Goal: Transaction & Acquisition: Purchase product/service

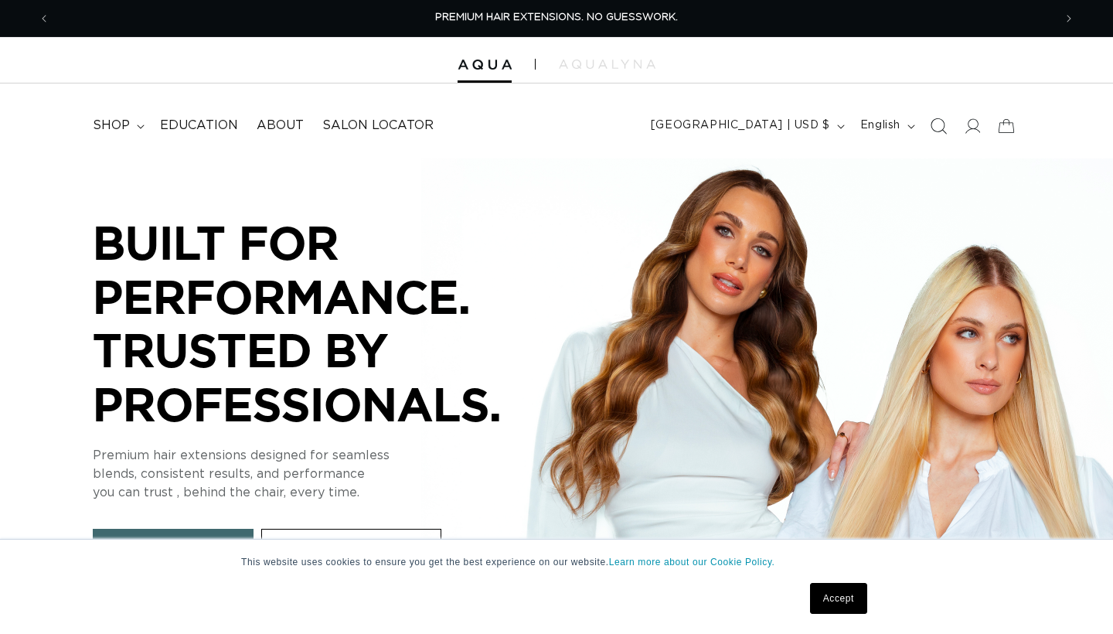
click at [939, 126] on icon "Search" at bounding box center [938, 126] width 16 height 16
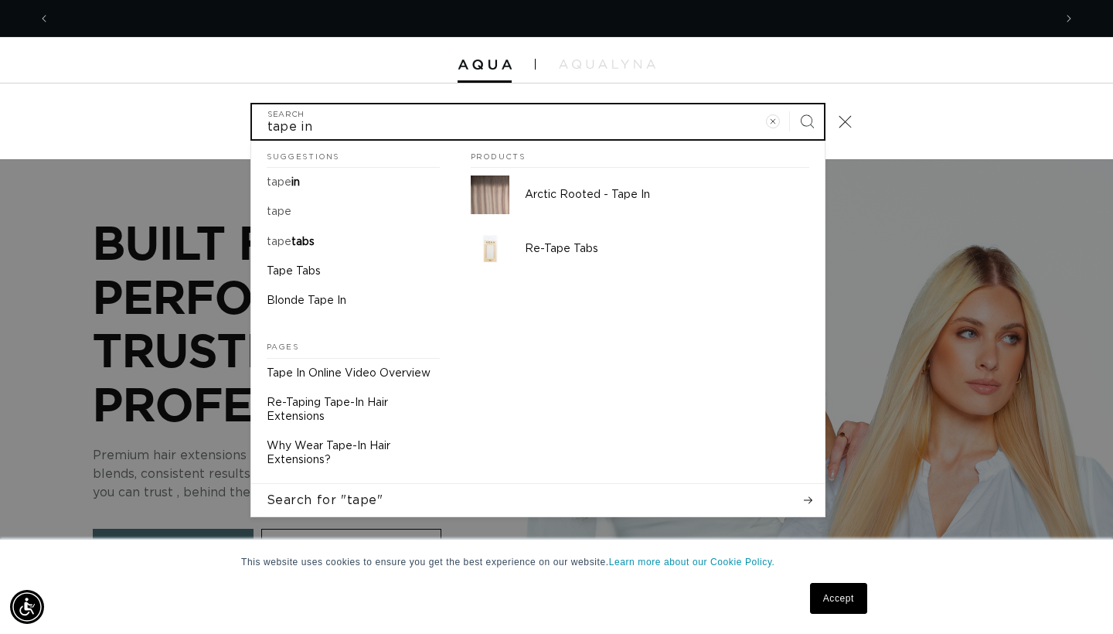
type input "tape in"
click at [806, 120] on button "Search" at bounding box center [807, 121] width 34 height 34
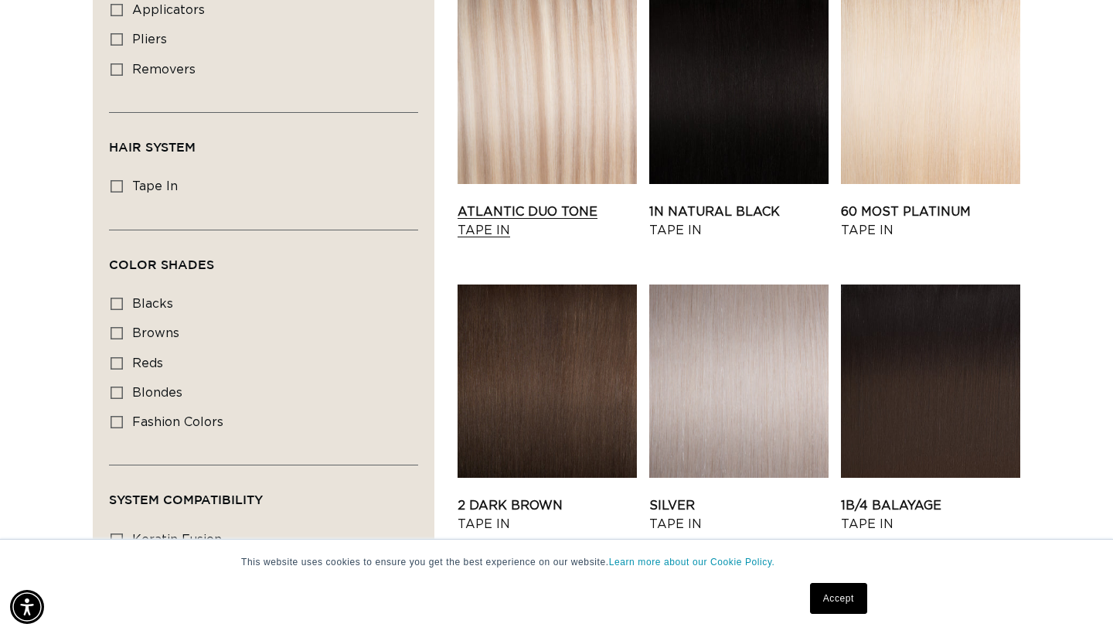
scroll to position [1144, 0]
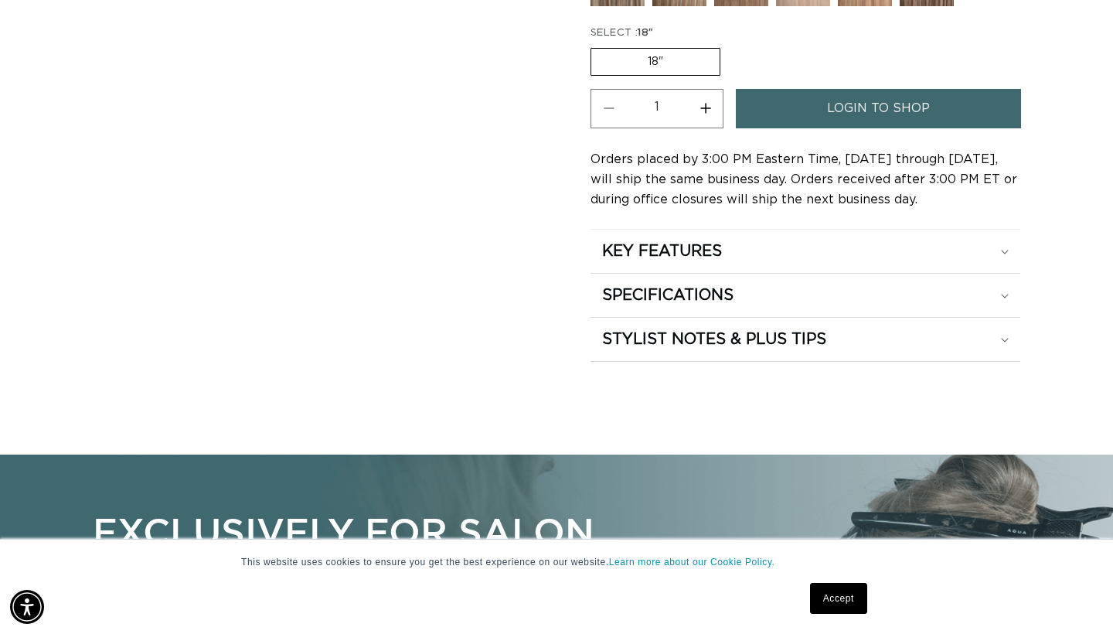
scroll to position [885, 0]
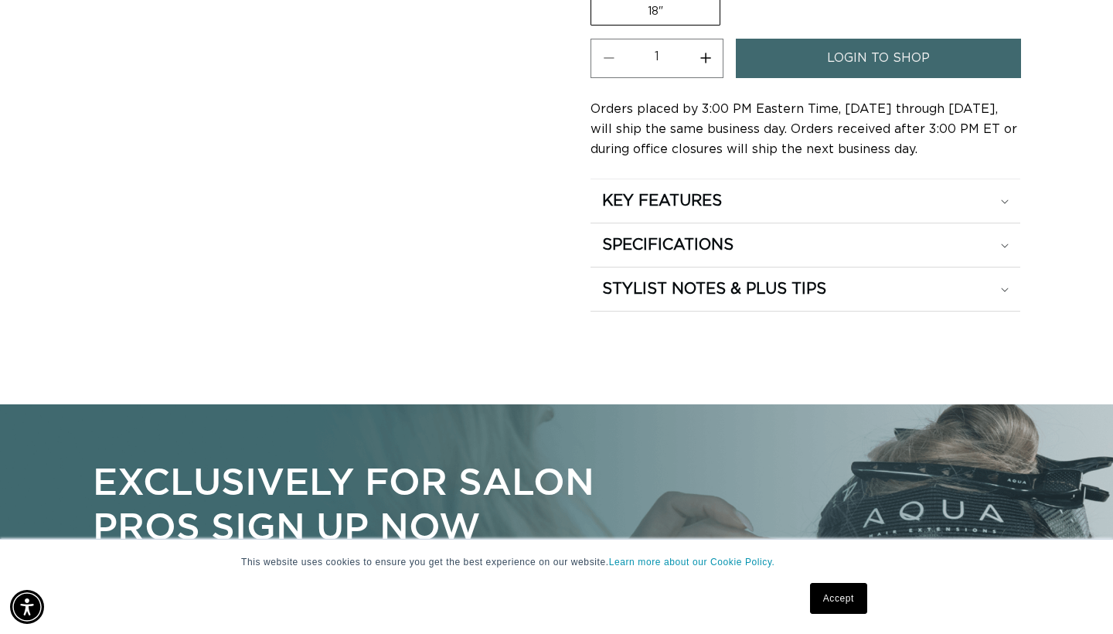
click at [982, 50] on link "login to shop" at bounding box center [878, 58] width 285 height 39
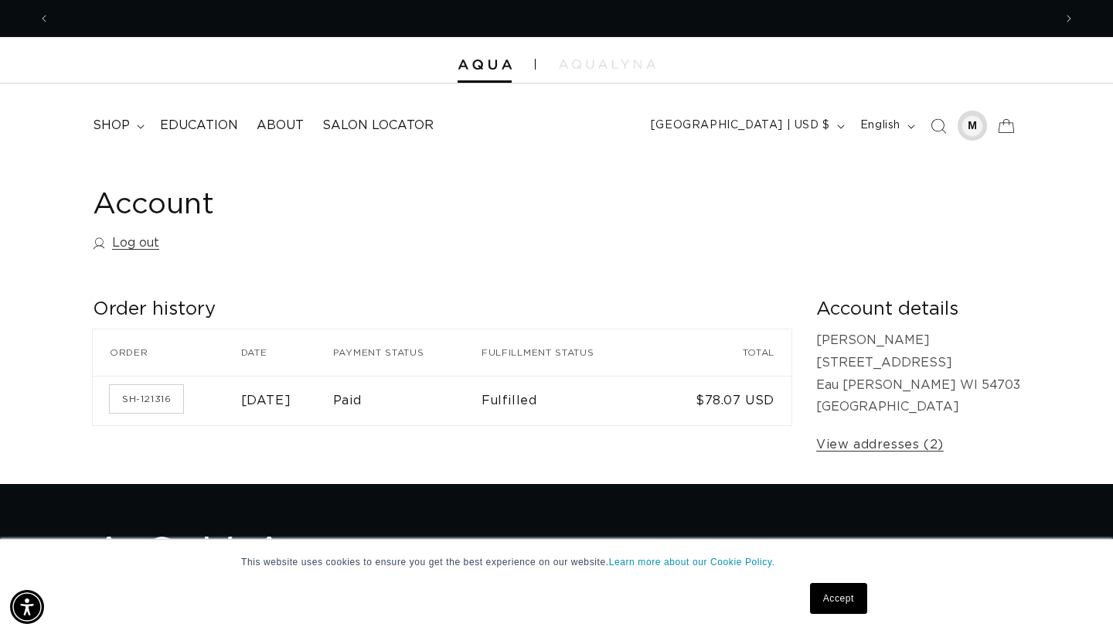
scroll to position [0, 2007]
click at [938, 128] on icon "Search" at bounding box center [938, 126] width 16 height 16
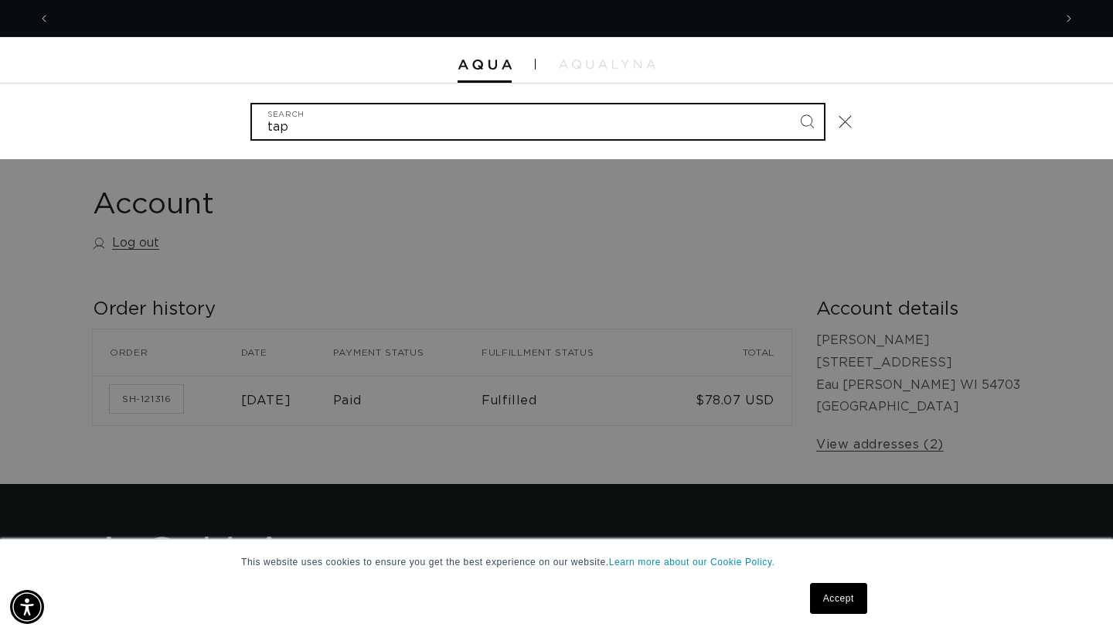
scroll to position [0, 0]
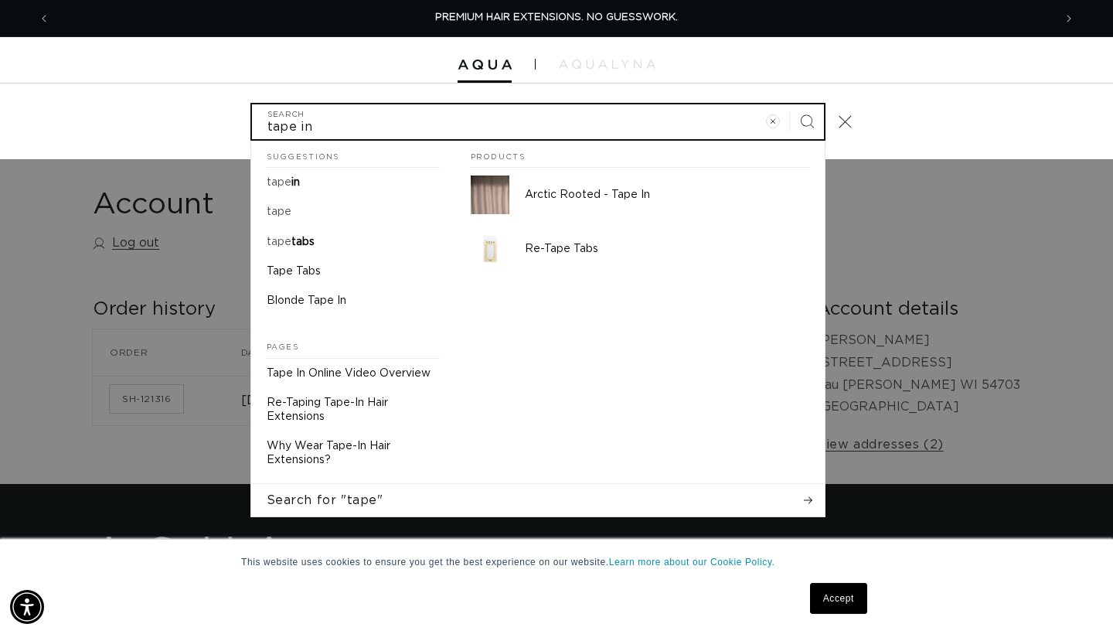
type input "tape in"
click at [806, 120] on button "Search" at bounding box center [807, 121] width 34 height 34
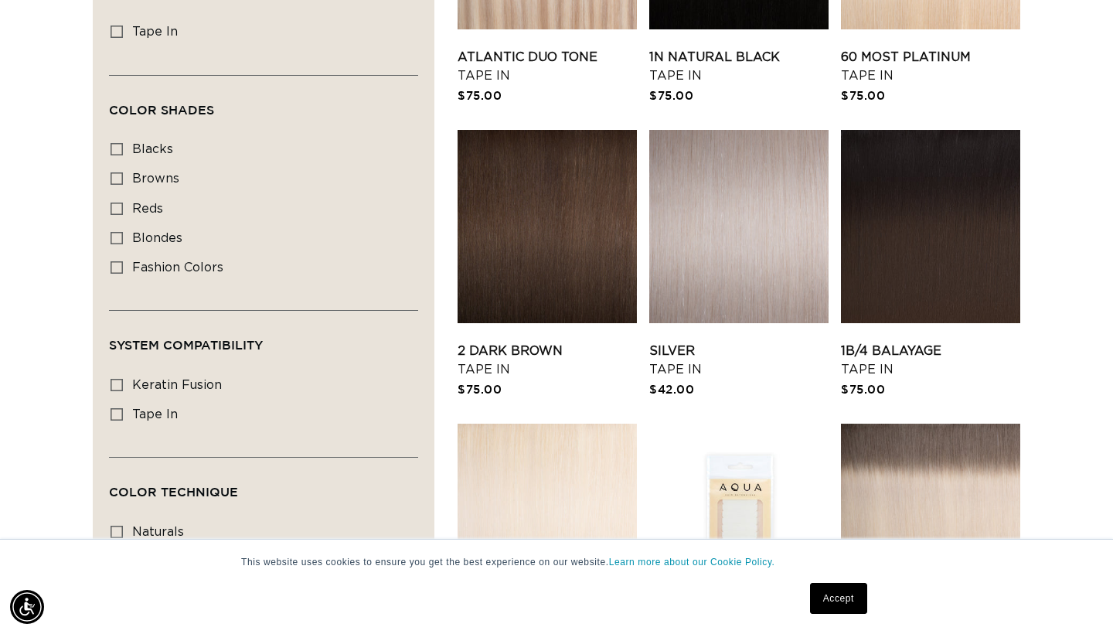
scroll to position [0, 1004]
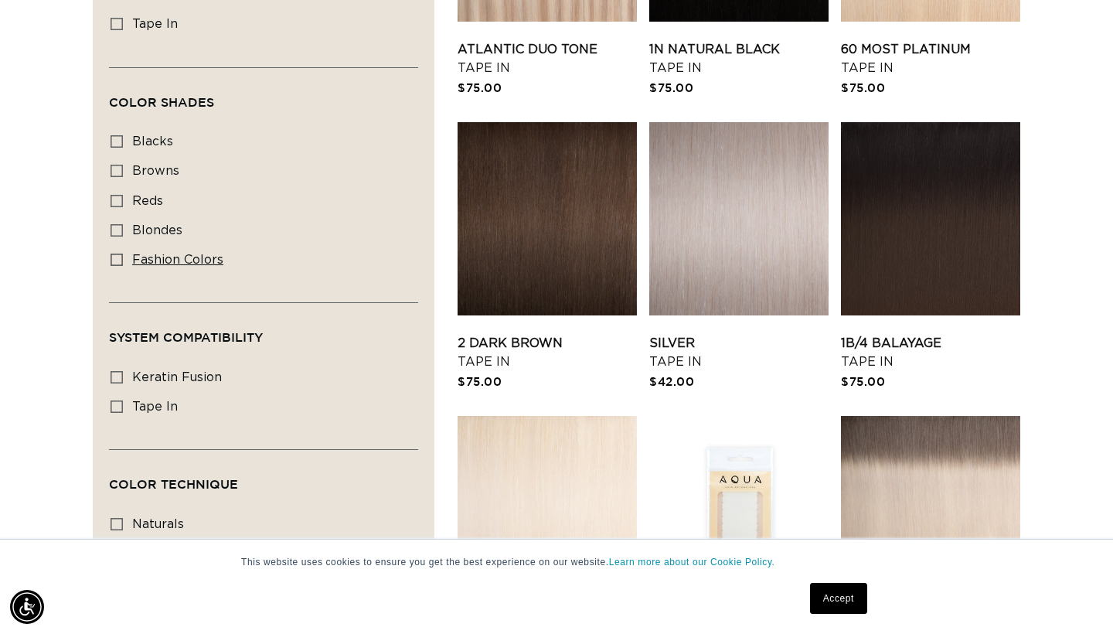
click at [118, 264] on icon at bounding box center [117, 260] width 12 height 12
click at [118, 264] on input "fashion colors fashion colors (8 products)" at bounding box center [117, 260] width 12 height 12
checkbox input "true"
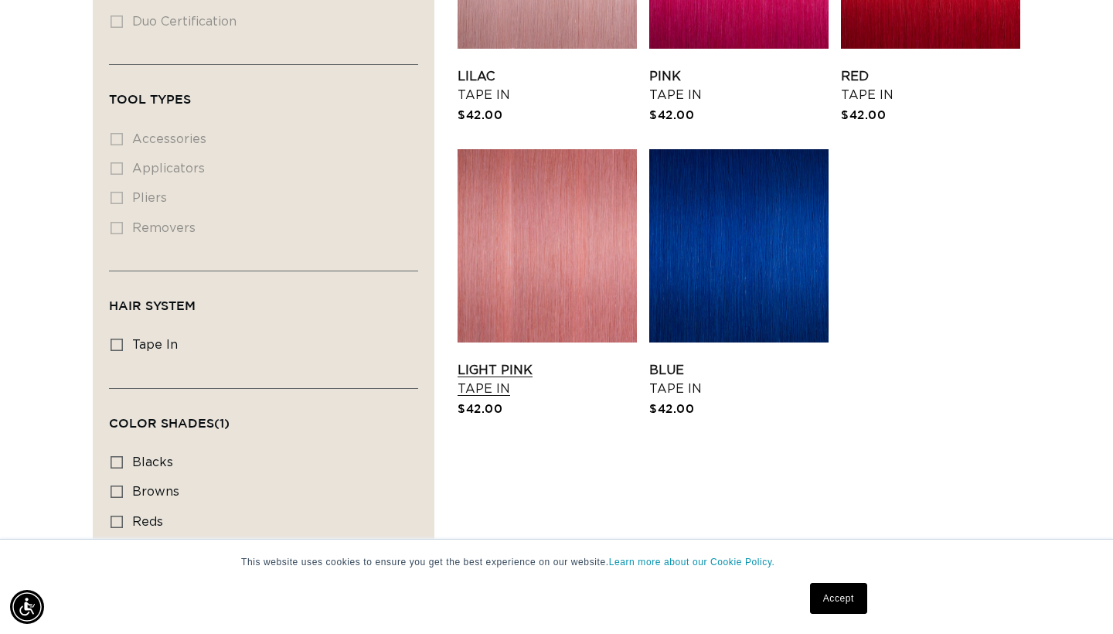
click at [555, 361] on link "Light Pink Tape In" at bounding box center [547, 379] width 179 height 37
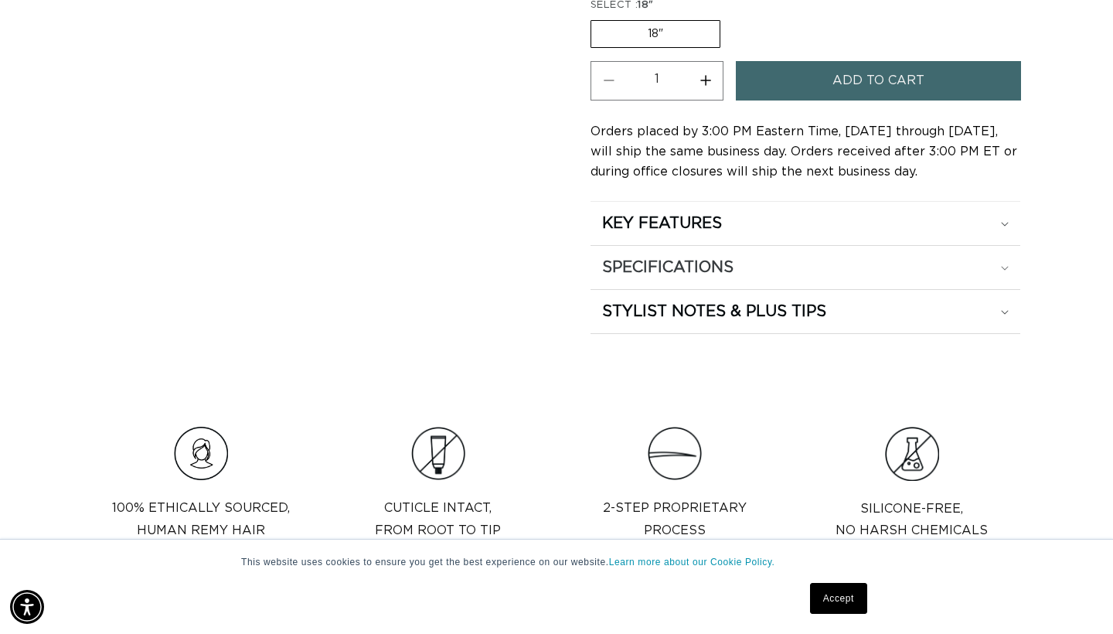
scroll to position [0, 2007]
click at [982, 233] on div "SPECIFICATIONS" at bounding box center [805, 223] width 407 height 20
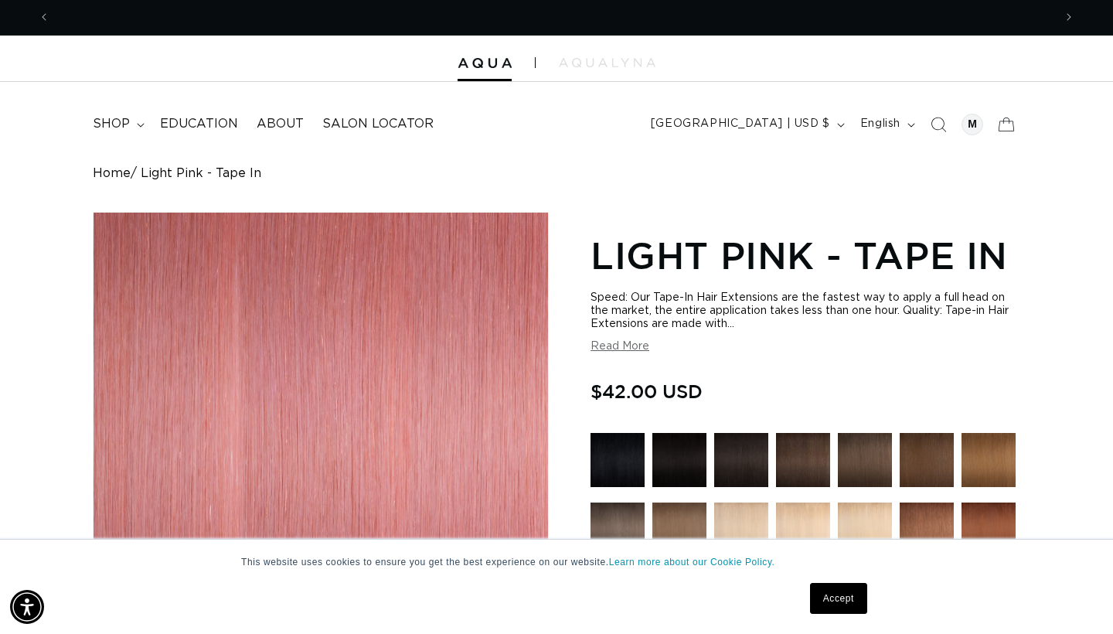
scroll to position [0, 1004]
